Goal: Task Accomplishment & Management: Manage account settings

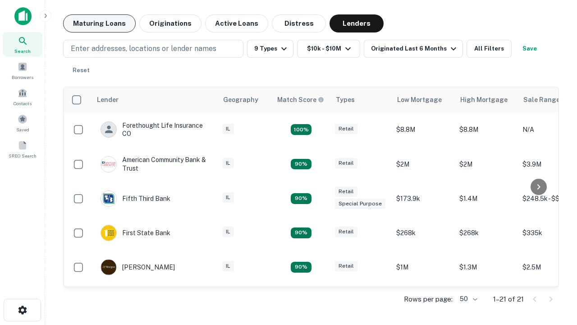
click at [99, 23] on button "Maturing Loans" at bounding box center [99, 23] width 73 height 18
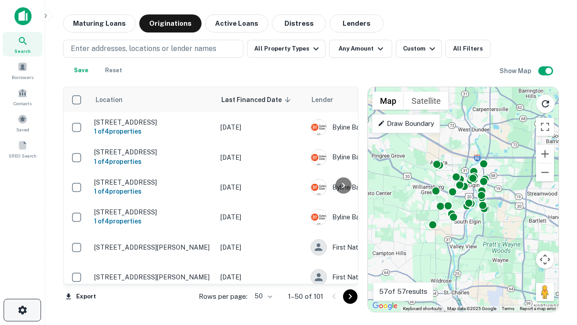
click at [22, 310] on icon "button" at bounding box center [22, 310] width 11 height 11
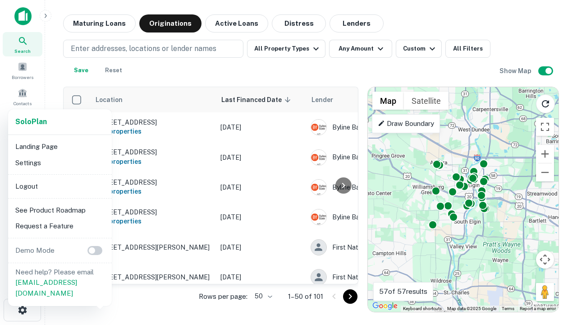
click at [60, 186] on li "Logout" at bounding box center [60, 186] width 97 height 16
